Goal: Information Seeking & Learning: Learn about a topic

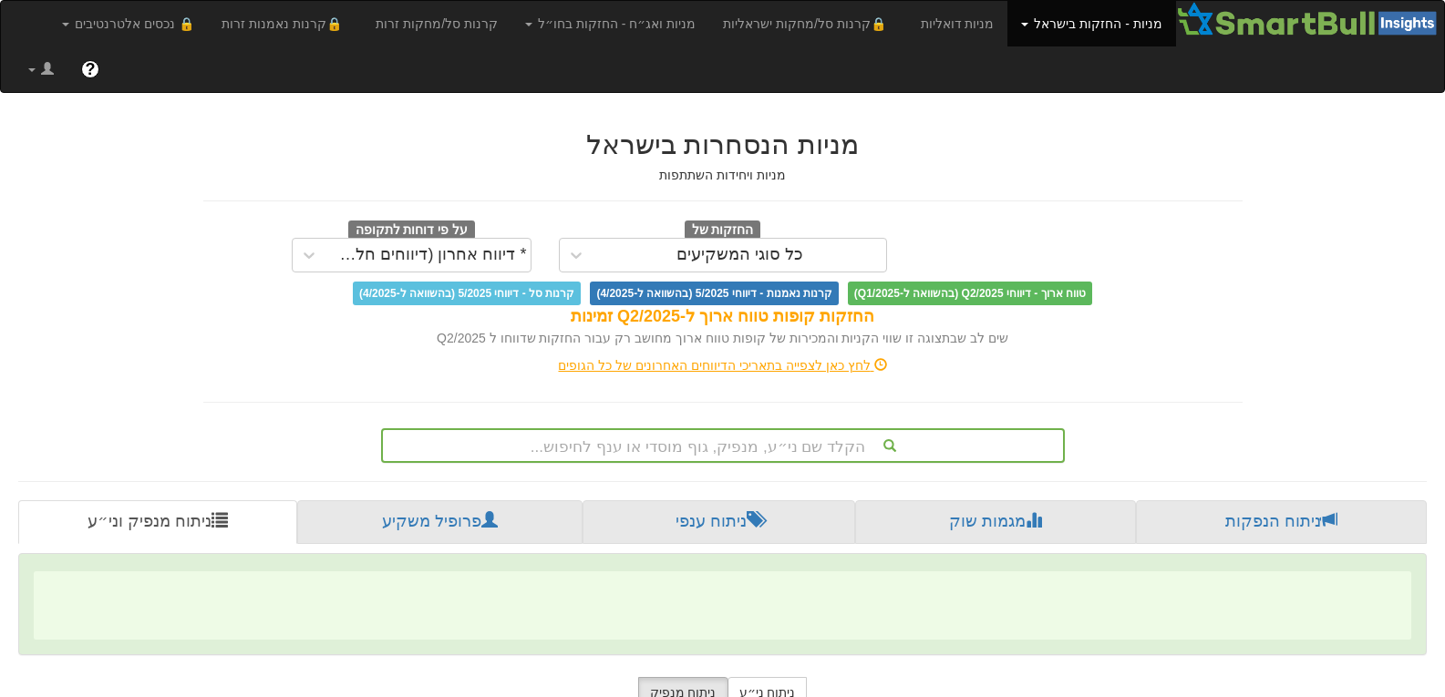
scroll to position [175, 0]
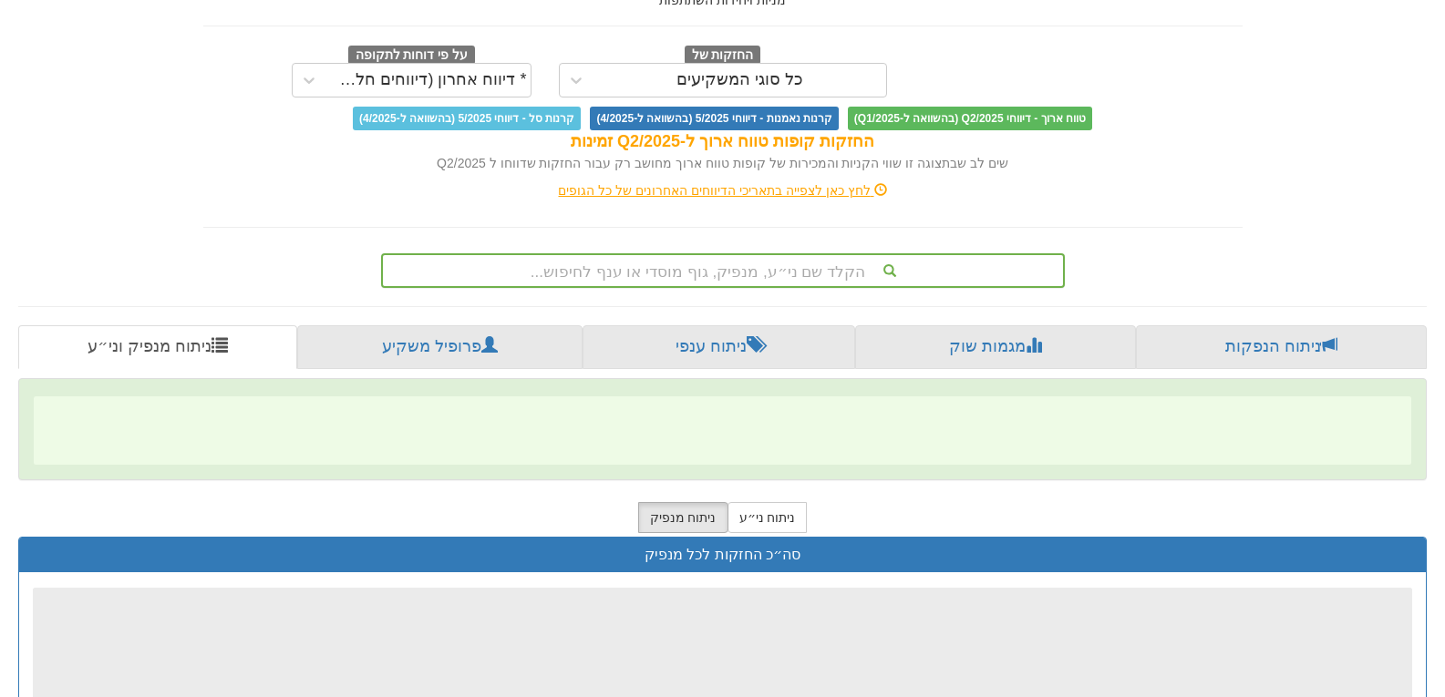
click at [602, 288] on div "הקלד שם ני״ע, מנפיק, גוף מוסדי או ענף לחיפוש..." at bounding box center [723, 270] width 684 height 35
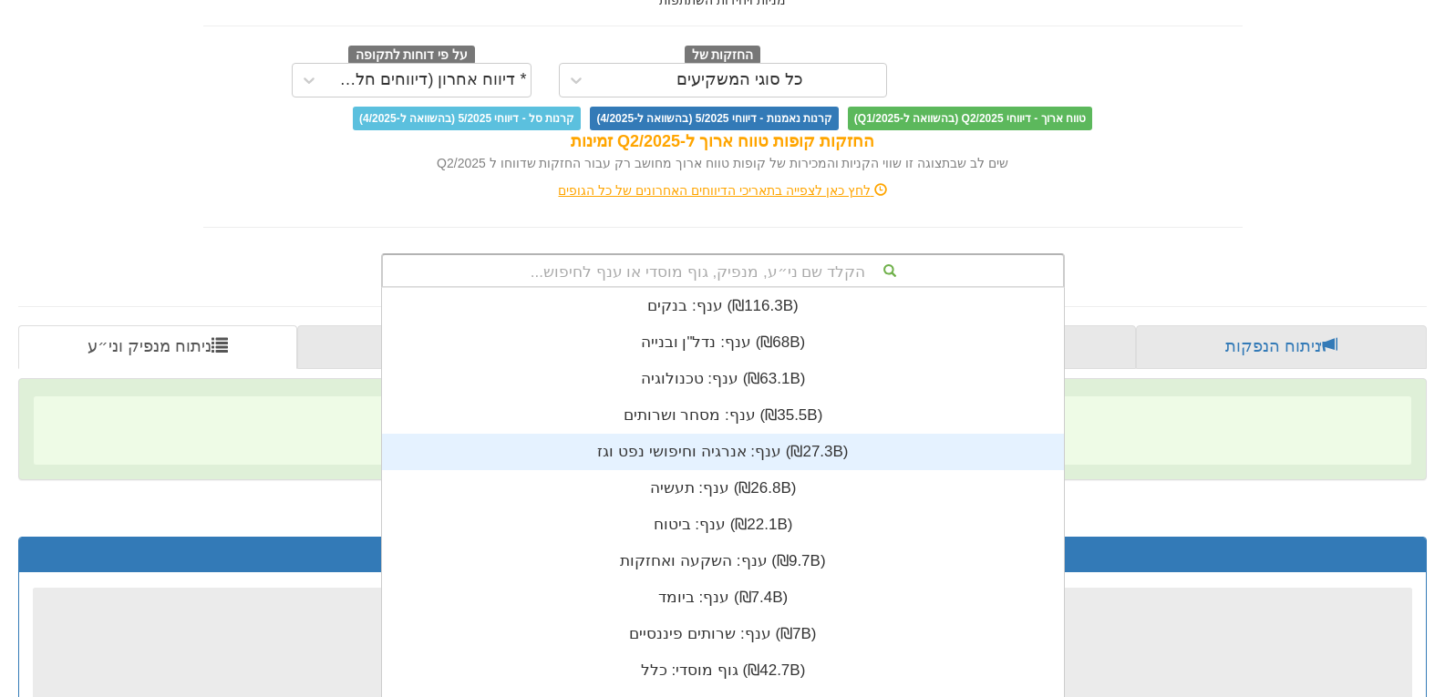
scroll to position [454, 0]
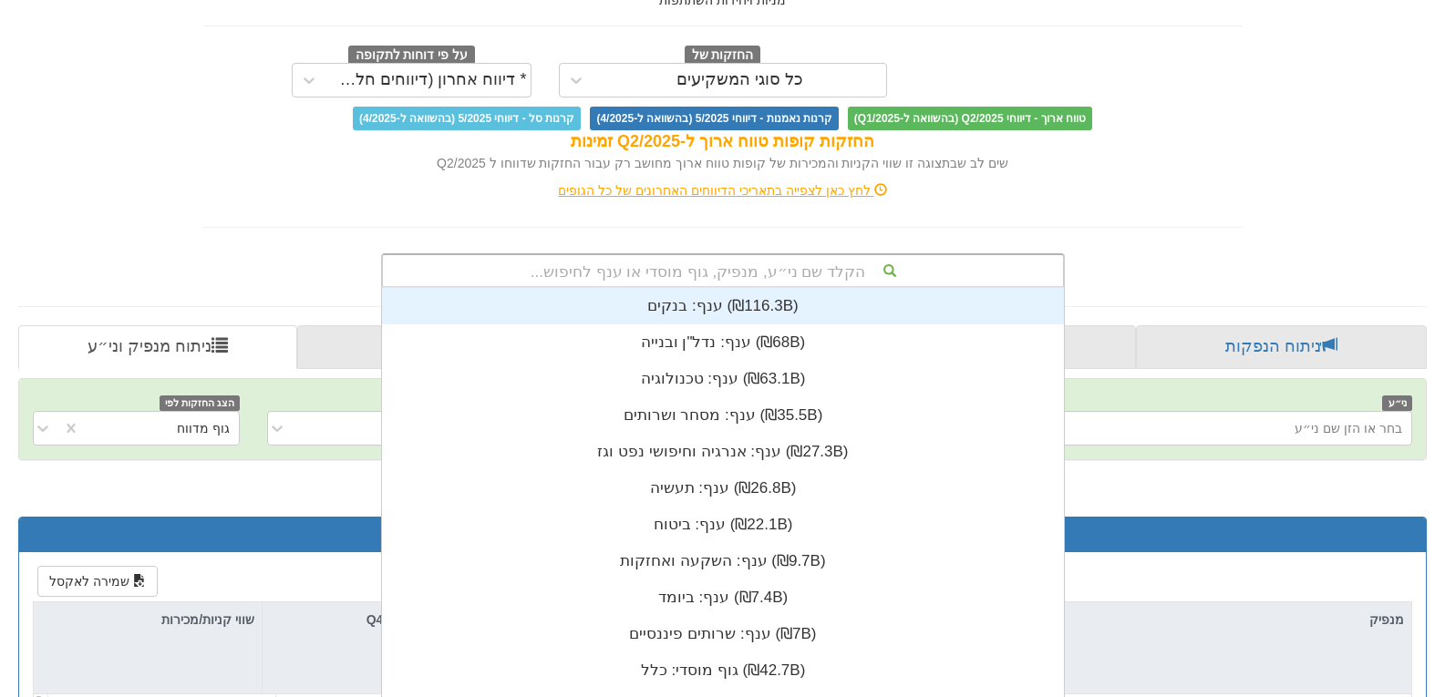
click at [617, 255] on div "הקלד שם ני״ע, מנפיק, גוף מוסדי או ענף לחיפוש..." at bounding box center [723, 270] width 680 height 31
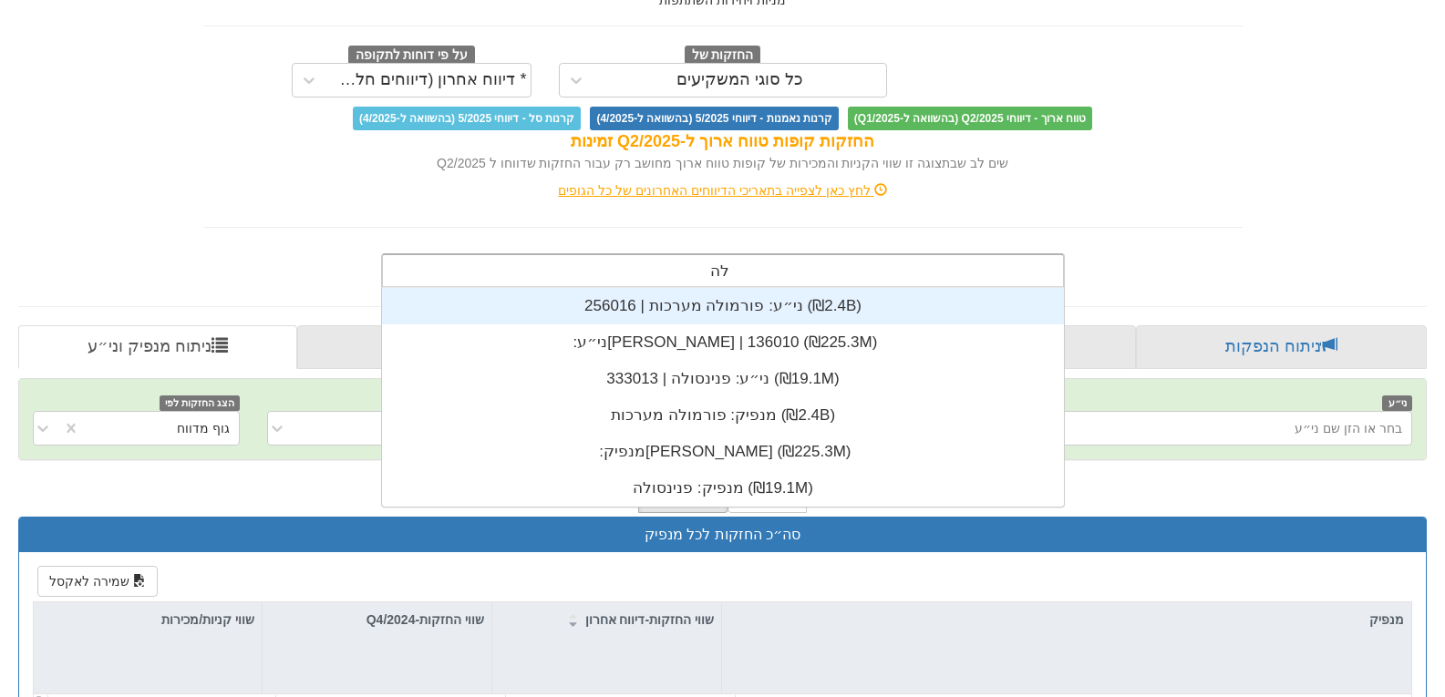
type input "להב"
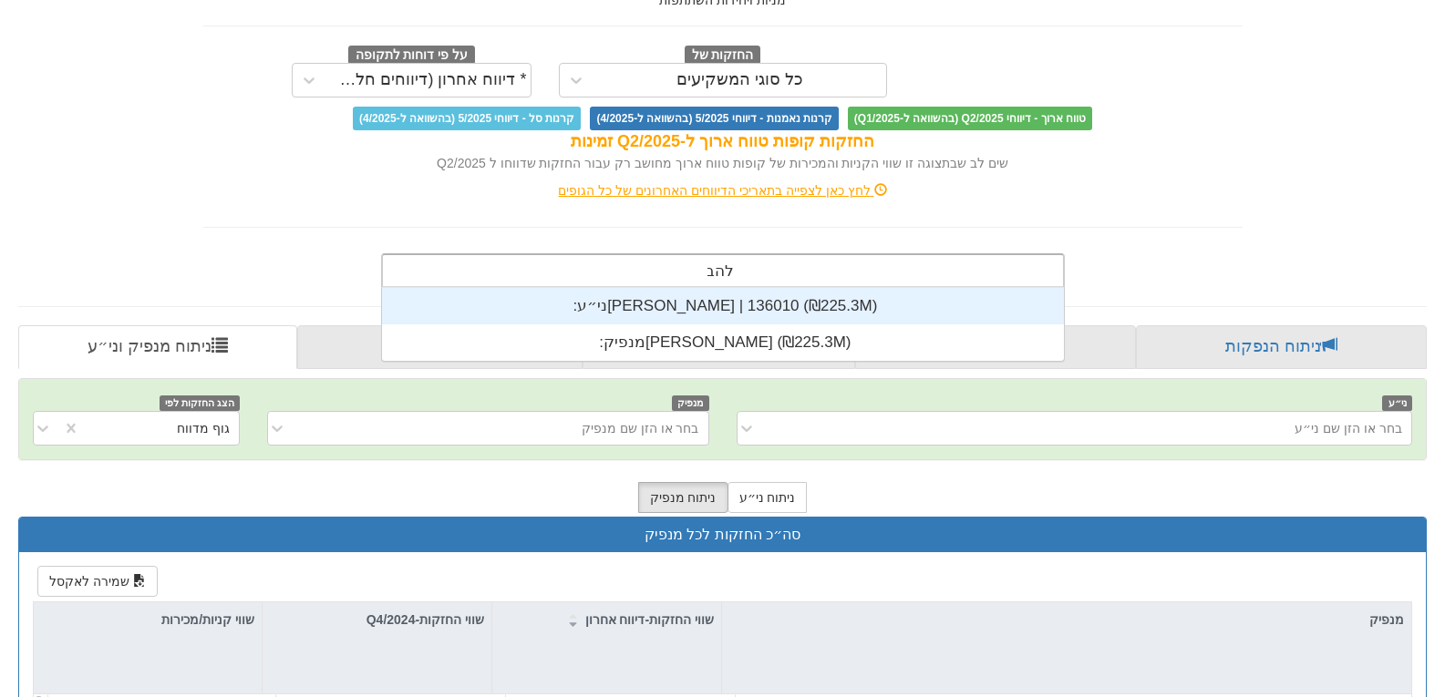
click at [629, 288] on div "ני״ע: ‏[PERSON_NAME] | 136010 ‎(₪225.3M)‎" at bounding box center [723, 306] width 682 height 36
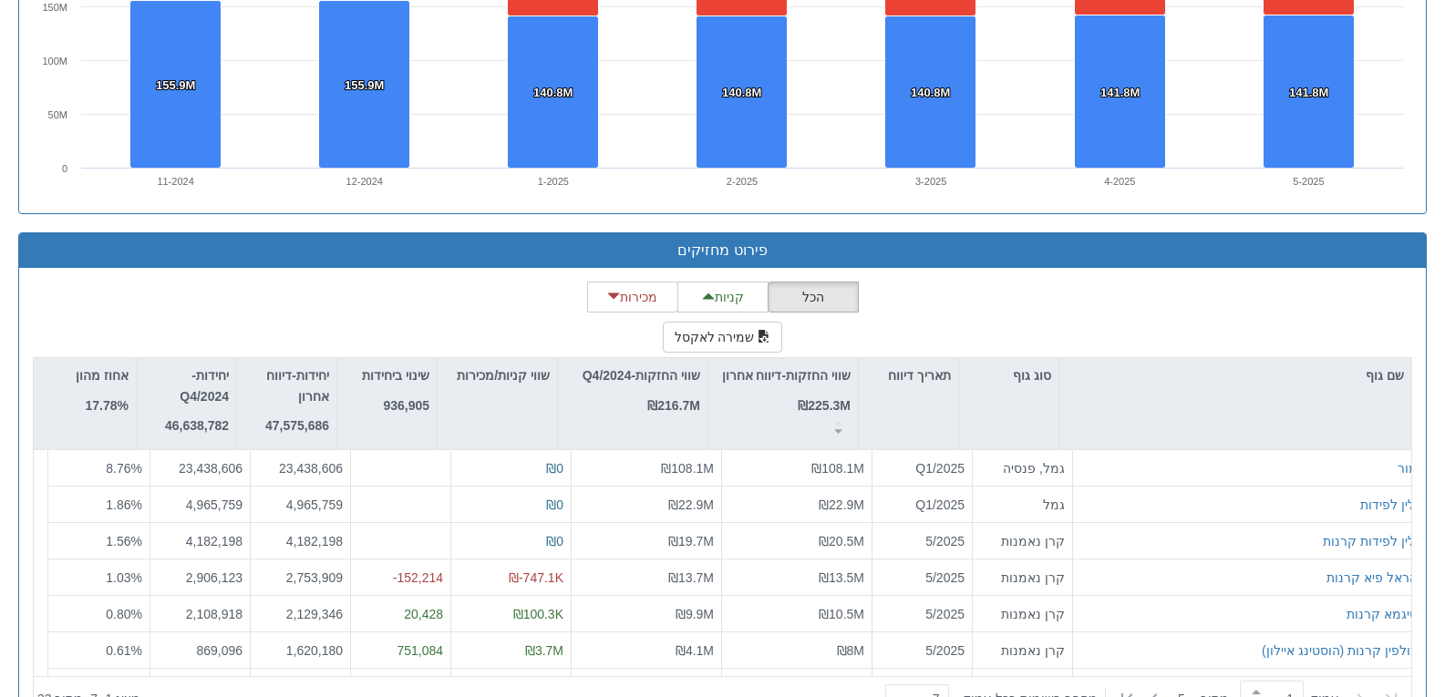
scroll to position [1523, 0]
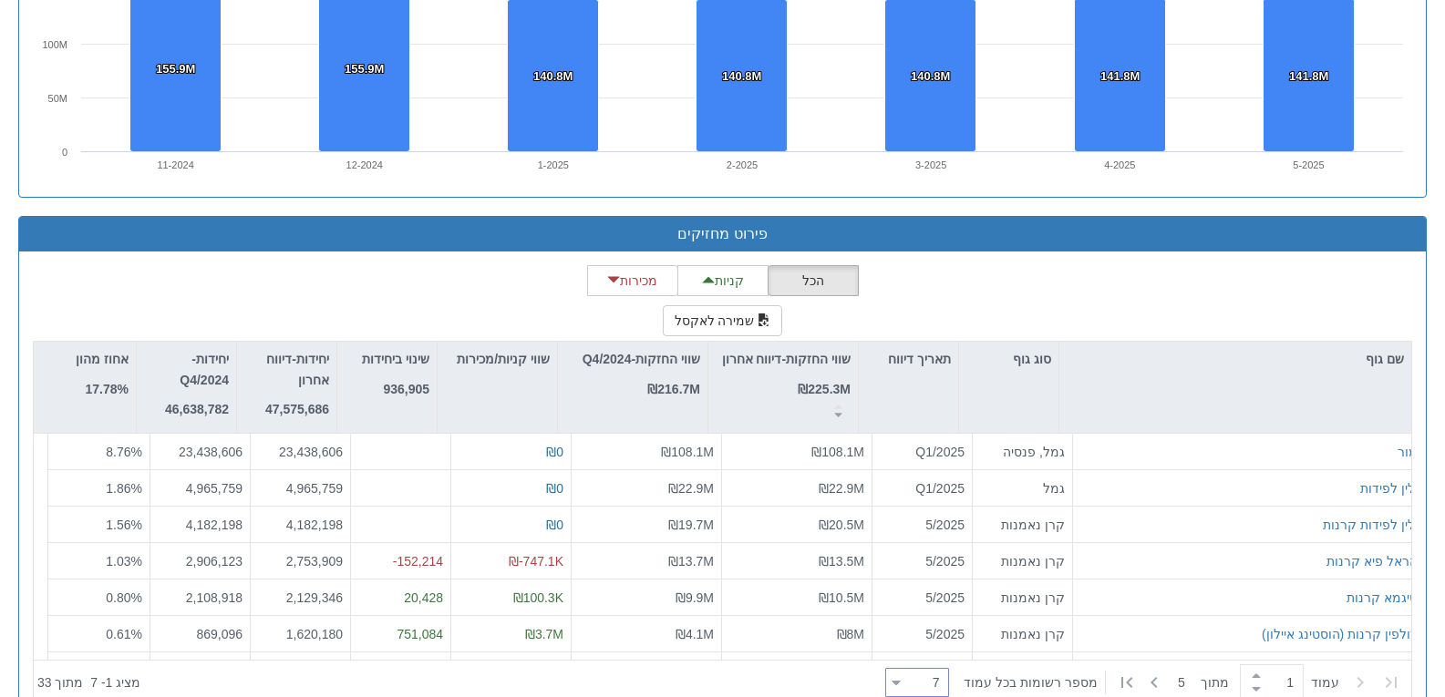
click at [900, 668] on div "7 7" at bounding box center [917, 682] width 64 height 29
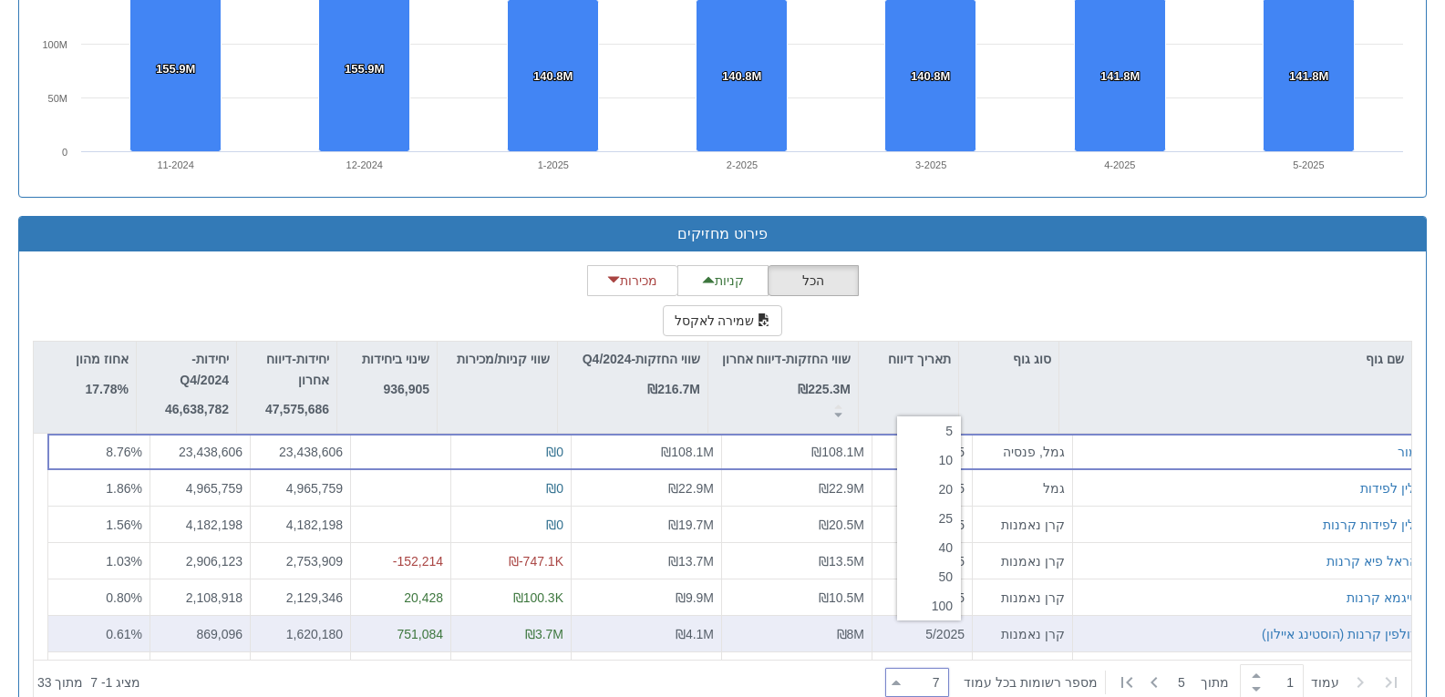
click at [933, 581] on div "50" at bounding box center [929, 576] width 64 height 29
type input "50"
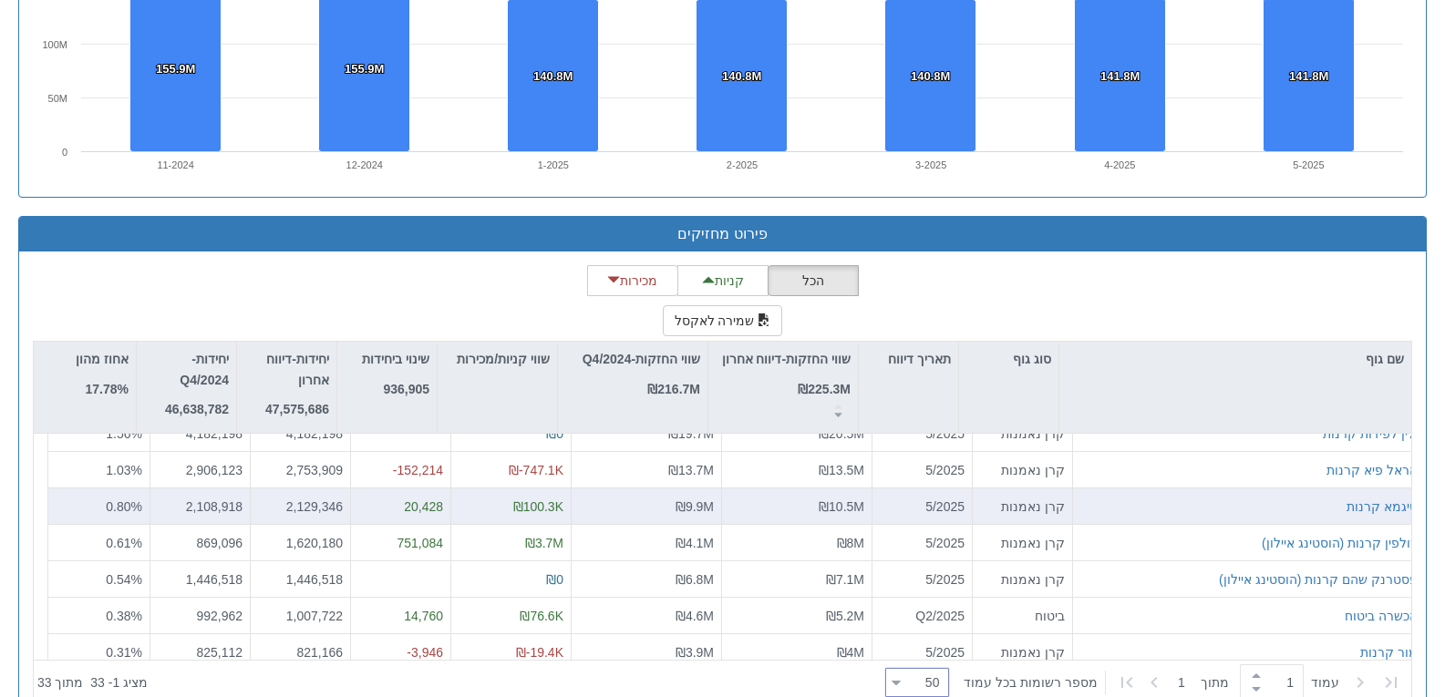
scroll to position [182, 0]
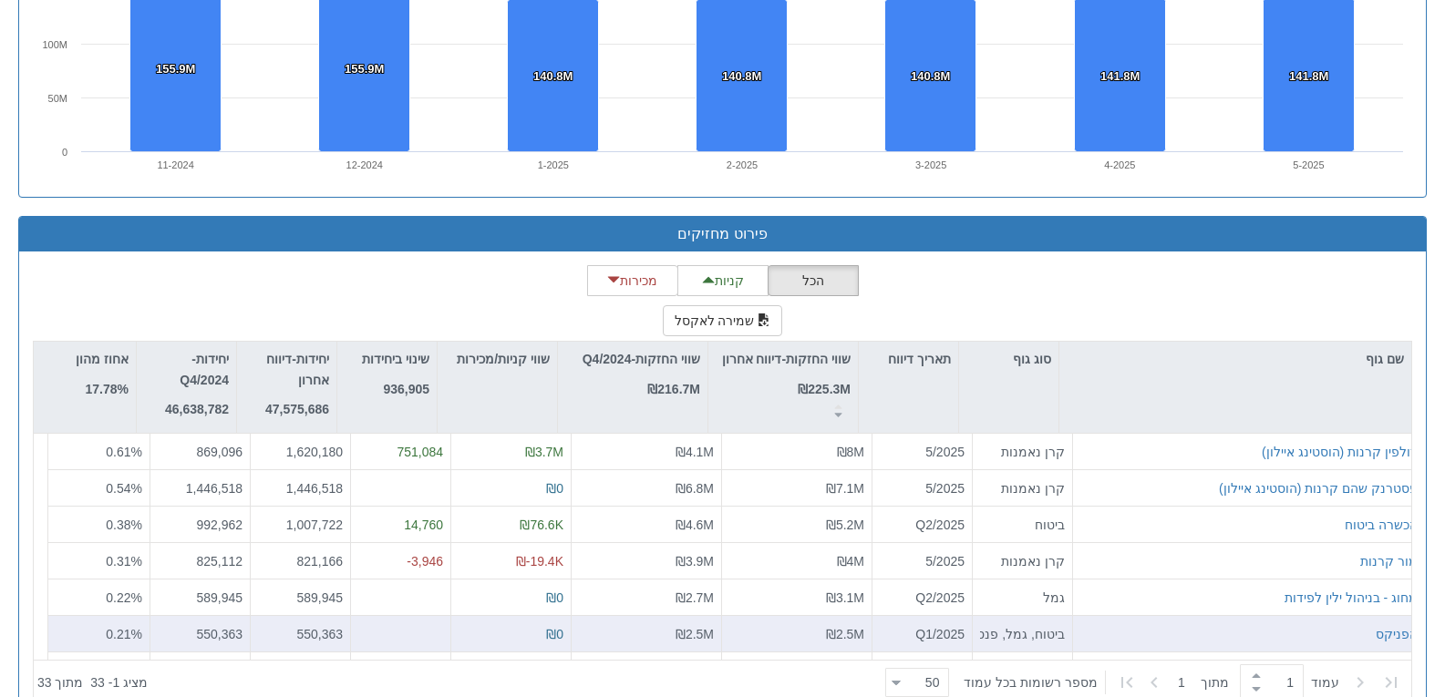
click at [954, 616] on div "Q1/2025" at bounding box center [922, 634] width 100 height 36
